Goal: Navigation & Orientation: Find specific page/section

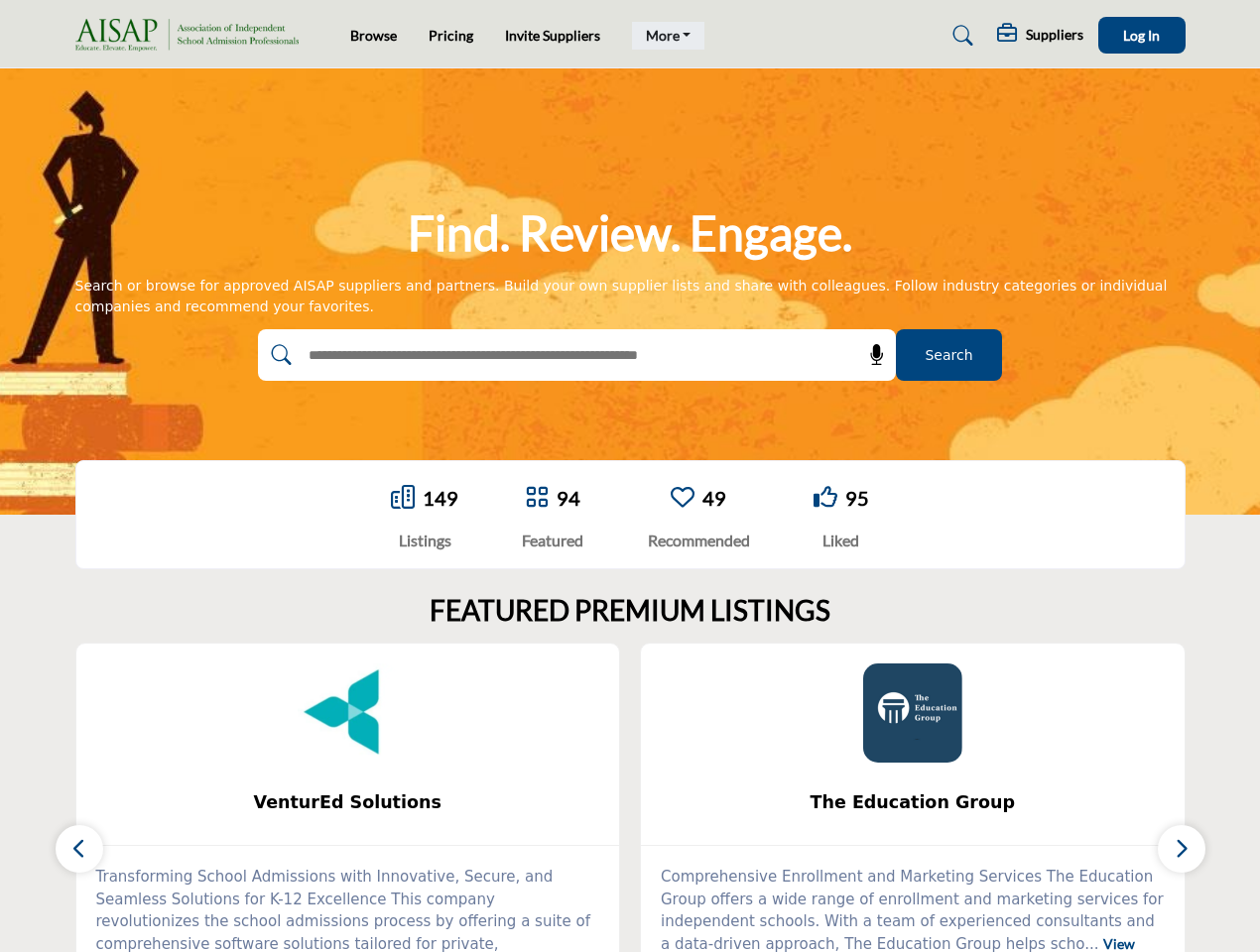
click at [666, 36] on link "More" at bounding box center [669, 36] width 74 height 28
click at [1142, 35] on span "Log In" at bounding box center [1141, 35] width 37 height 17
click at [870, 355] on icon at bounding box center [877, 355] width 20 height 20
click at [630, 797] on div "The Education Group ... View More 0 0" at bounding box center [913, 840] width 566 height 394
type input "**********"
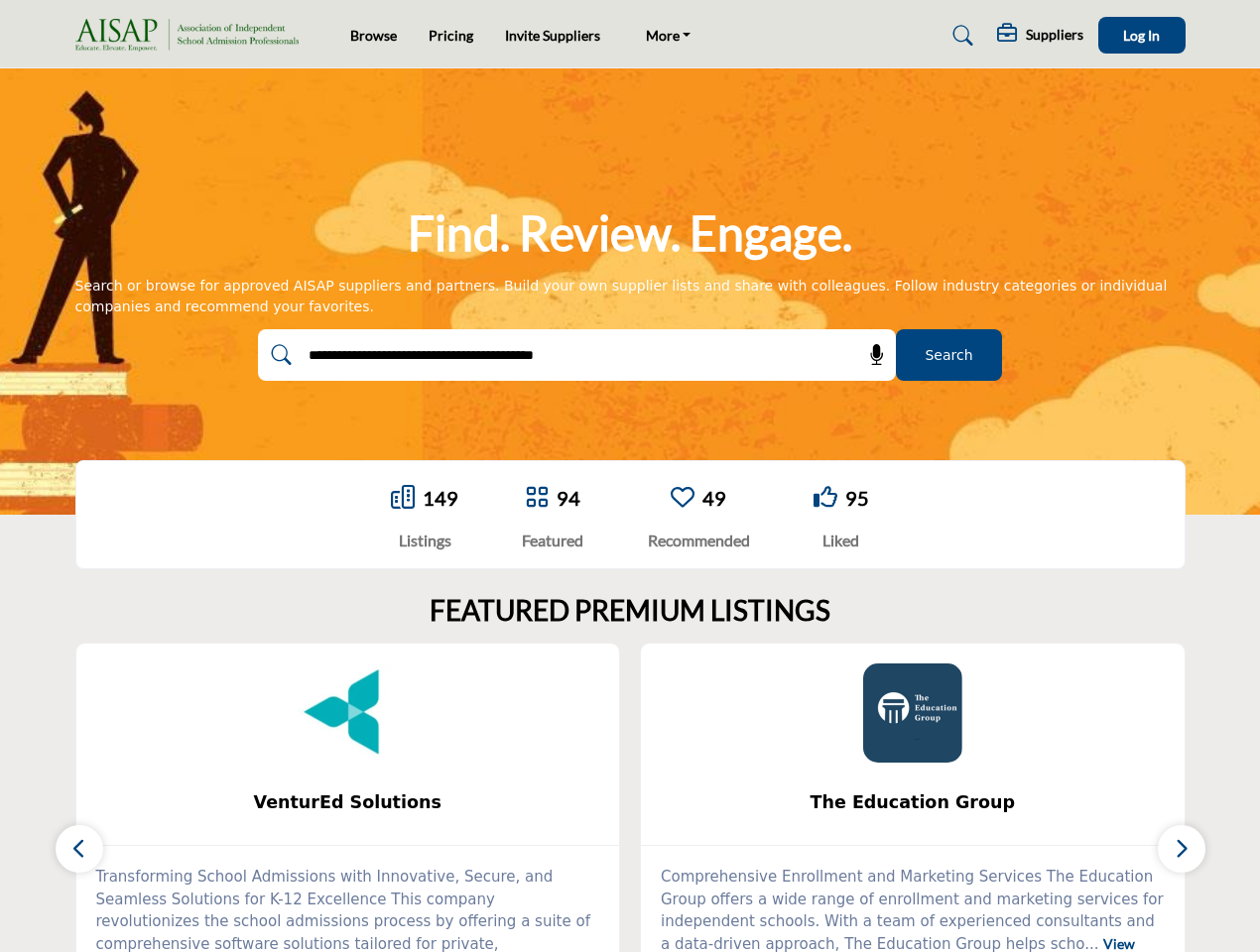
click at [348, 802] on span "VenturEd Solutions" at bounding box center [348, 802] width 484 height 26
click at [913, 802] on span "The Education Group" at bounding box center [913, 802] width 484 height 26
click at [80, 849] on icon "button" at bounding box center [80, 848] width 16 height 25
click at [1181, 849] on icon "button" at bounding box center [1181, 848] width 16 height 25
